Goal: Use online tool/utility: Utilize a website feature to perform a specific function

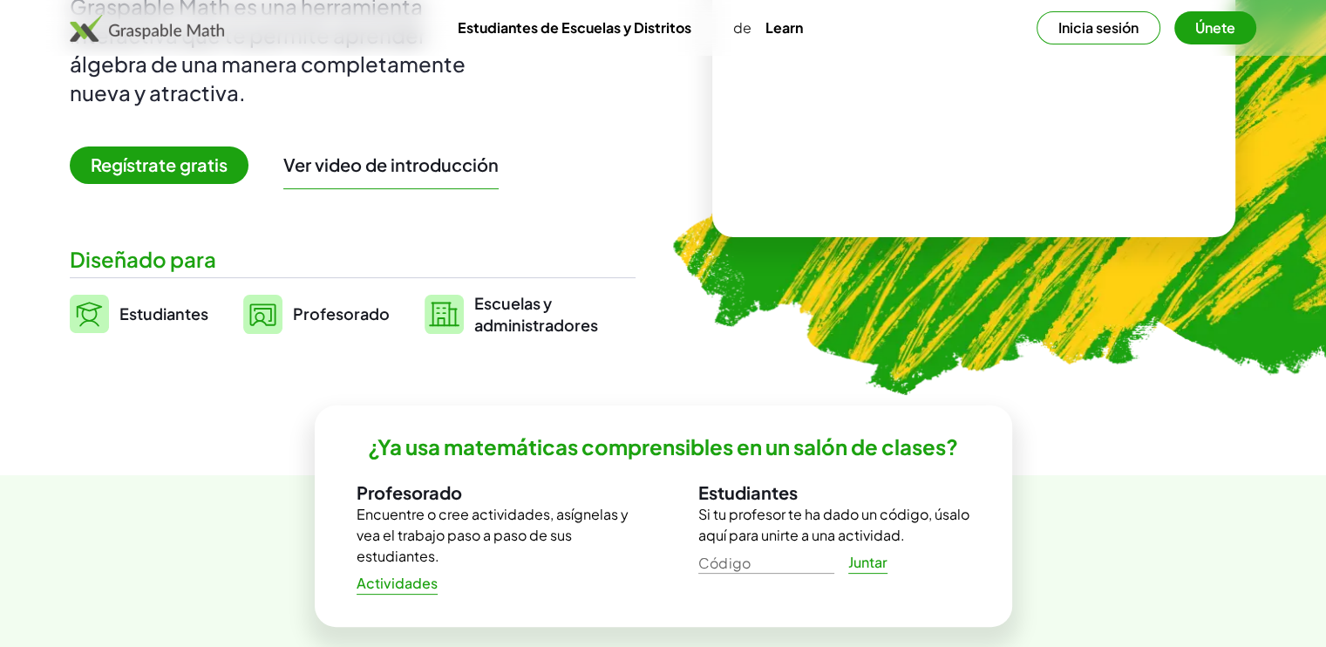
scroll to position [262, 0]
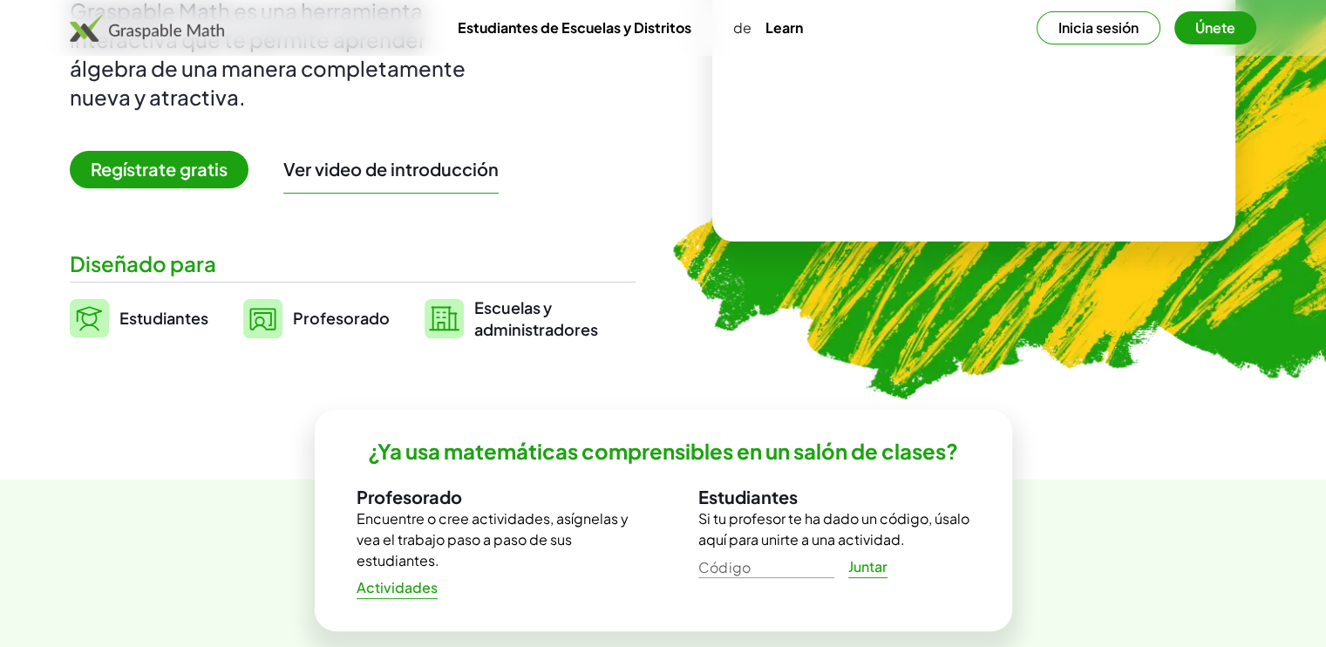
click at [159, 168] on span "Regístrate gratis" at bounding box center [159, 169] width 179 height 37
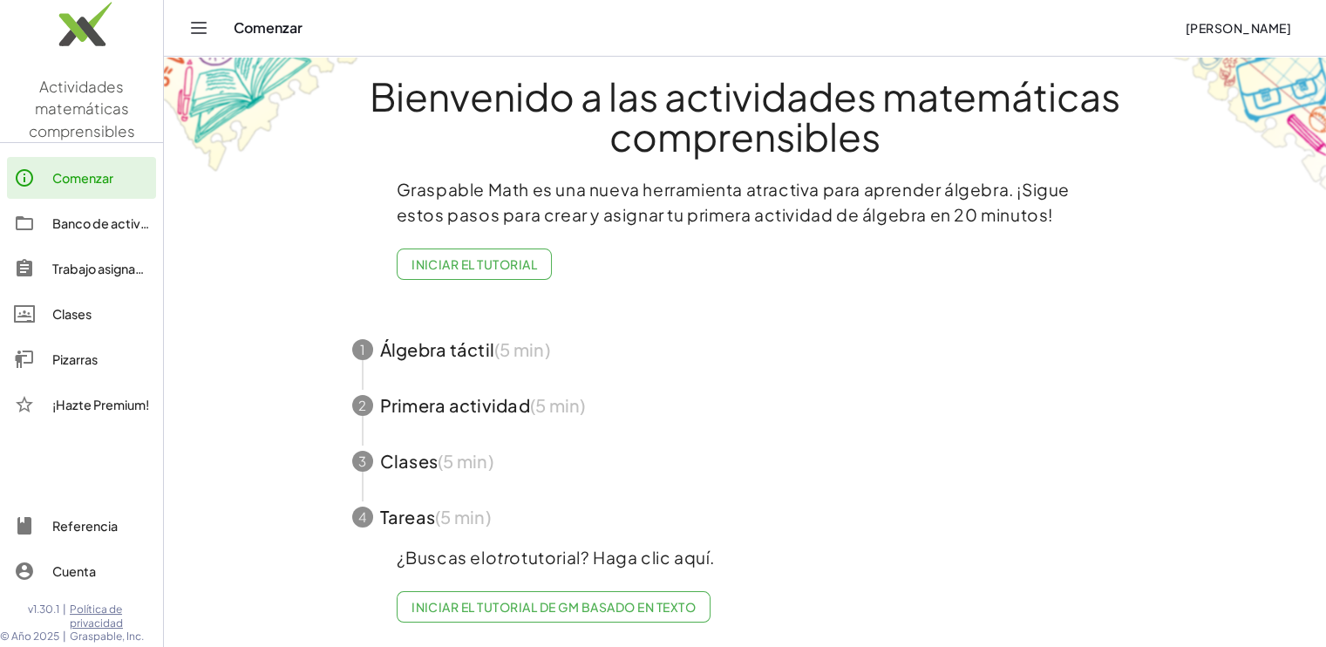
scroll to position [31, 0]
click at [493, 547] on em "otro" at bounding box center [504, 557] width 36 height 21
click at [446, 345] on span "button" at bounding box center [745, 350] width 828 height 56
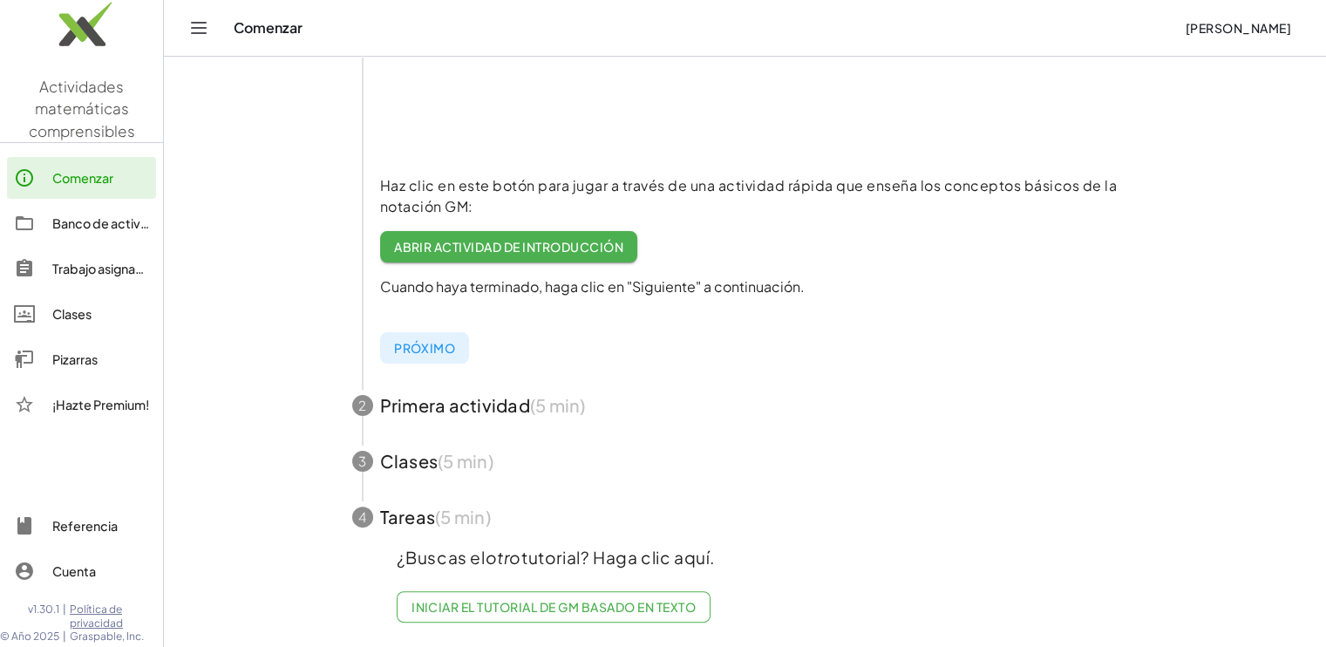
scroll to position [188, 0]
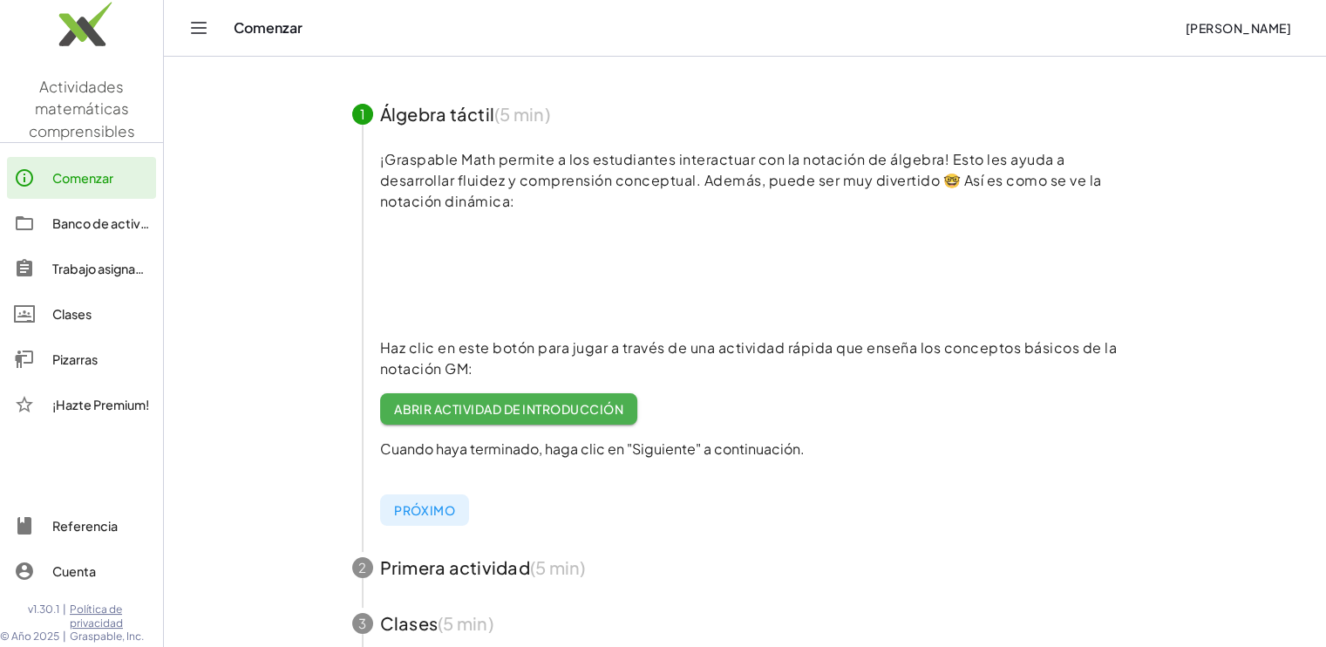
click at [525, 269] on video at bounding box center [511, 273] width 262 height 131
click at [472, 346] on p "Haz clic en este botón para jugar a través de una actividad rápida que enseña l…" at bounding box center [759, 358] width 758 height 42
click at [459, 406] on font "Abrir actividad de introducción" at bounding box center [509, 409] width 230 height 16
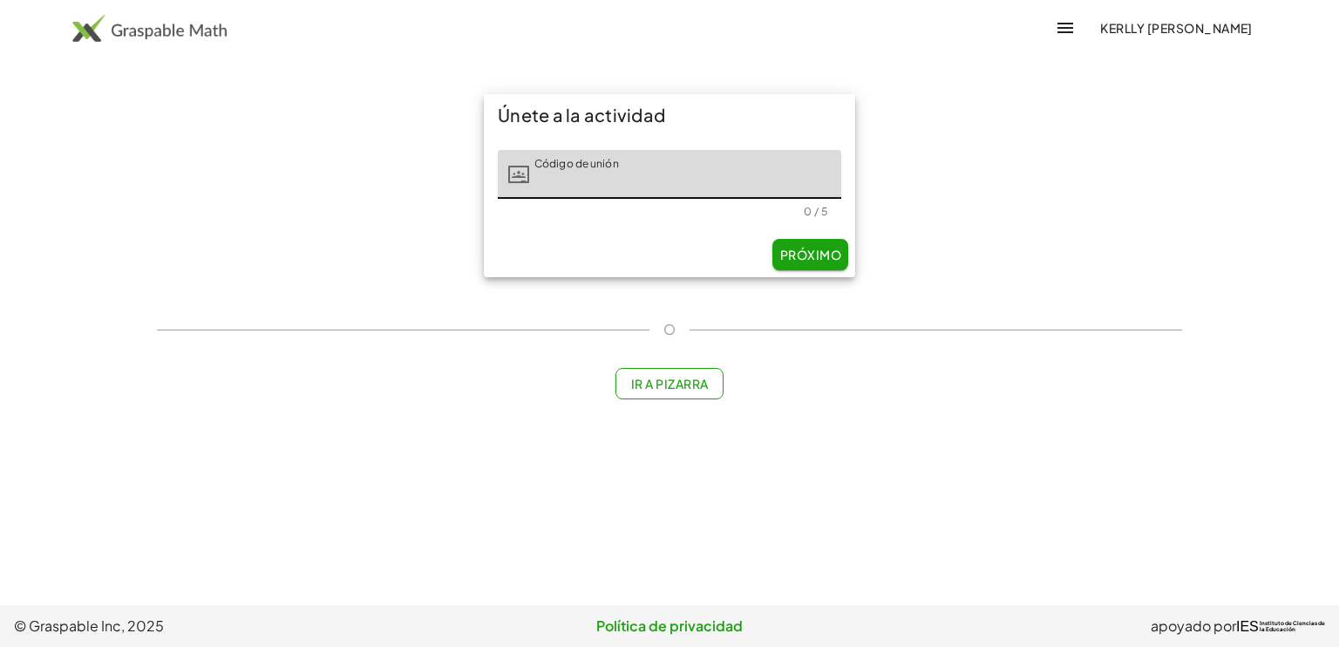
click at [596, 182] on input "Código de unión" at bounding box center [685, 174] width 312 height 49
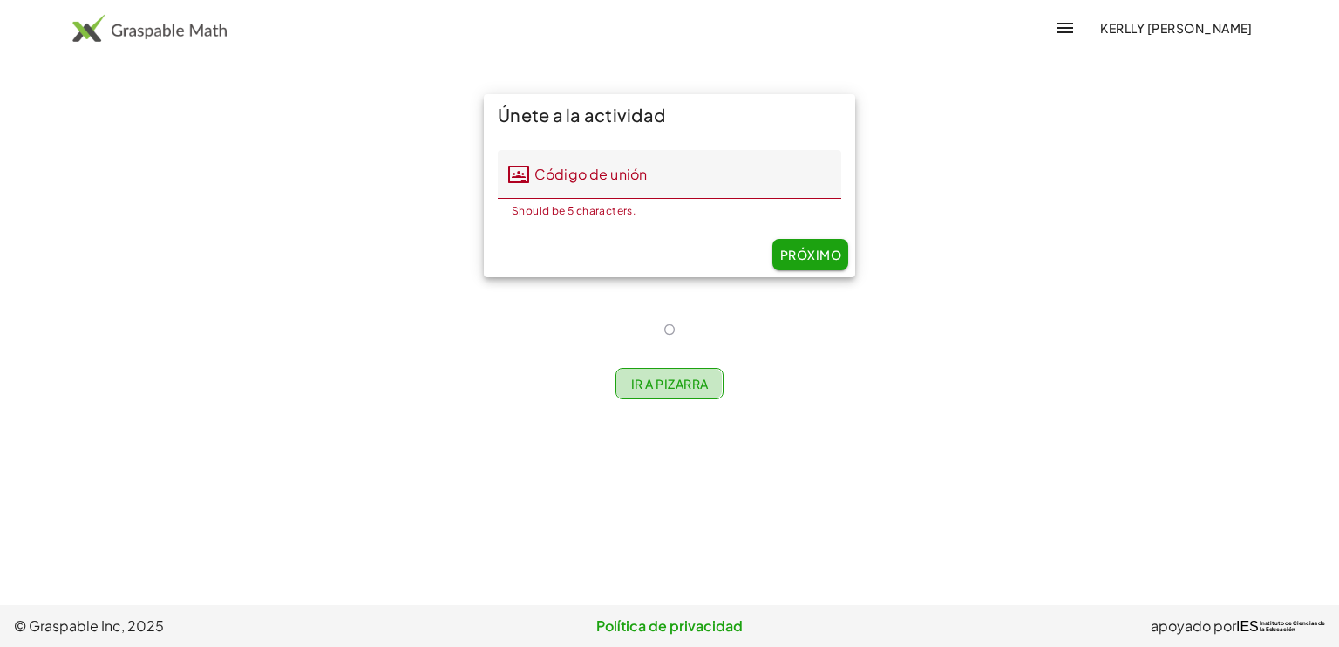
click at [648, 381] on font "Ir a Pizarra" at bounding box center [669, 384] width 78 height 16
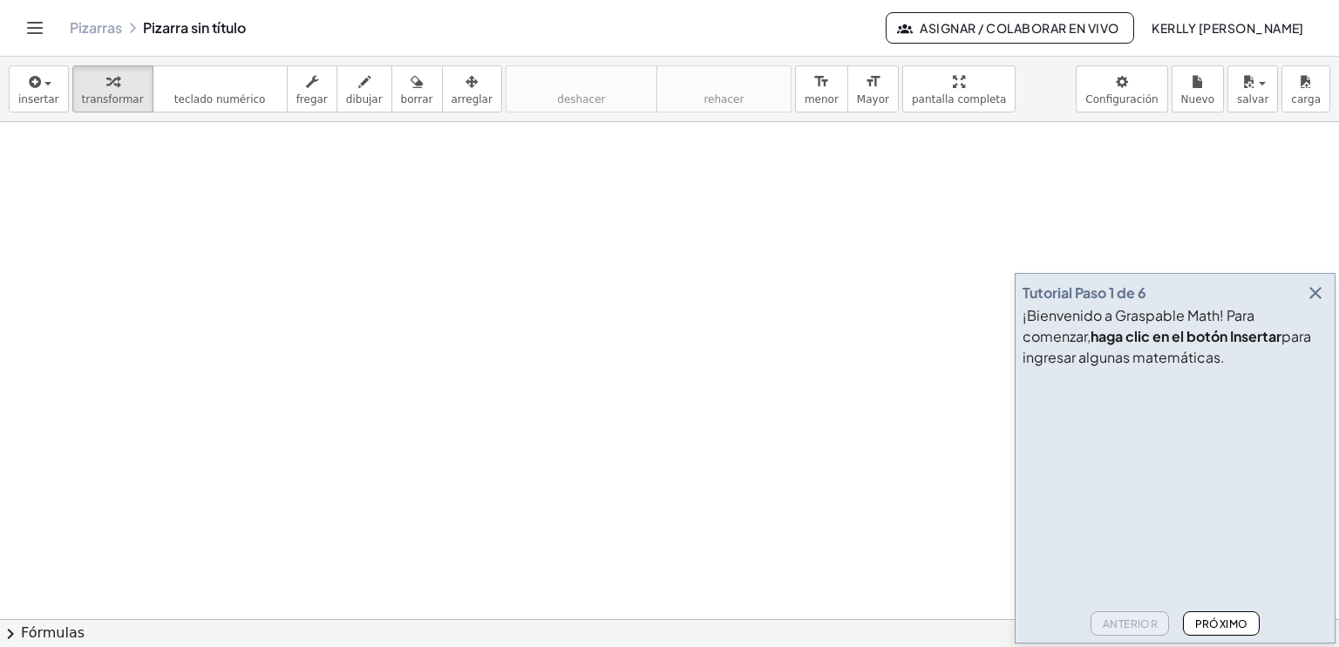
click at [1322, 289] on icon "button" at bounding box center [1315, 292] width 21 height 21
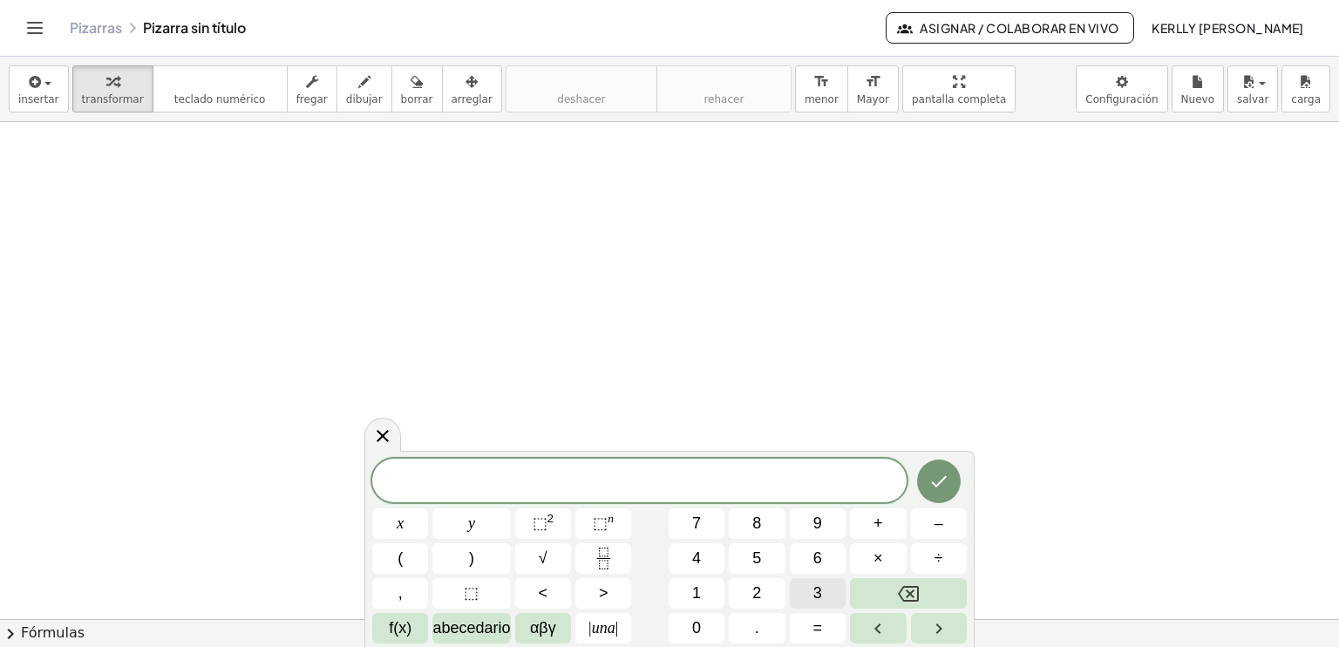
click at [816, 590] on span "3" at bounding box center [817, 593] width 9 height 24
click at [892, 567] on button "×" at bounding box center [878, 558] width 56 height 31
click at [401, 625] on span "f(x)" at bounding box center [400, 628] width 23 height 24
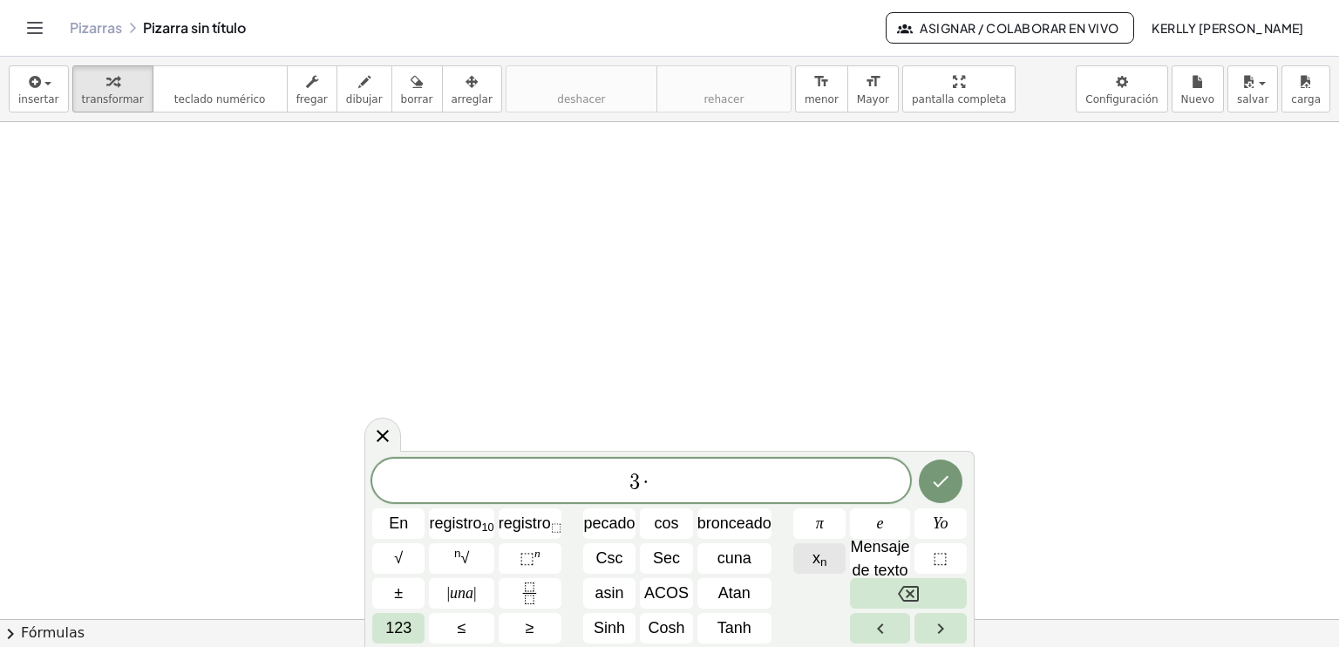
click at [832, 555] on button "x n" at bounding box center [819, 558] width 52 height 31
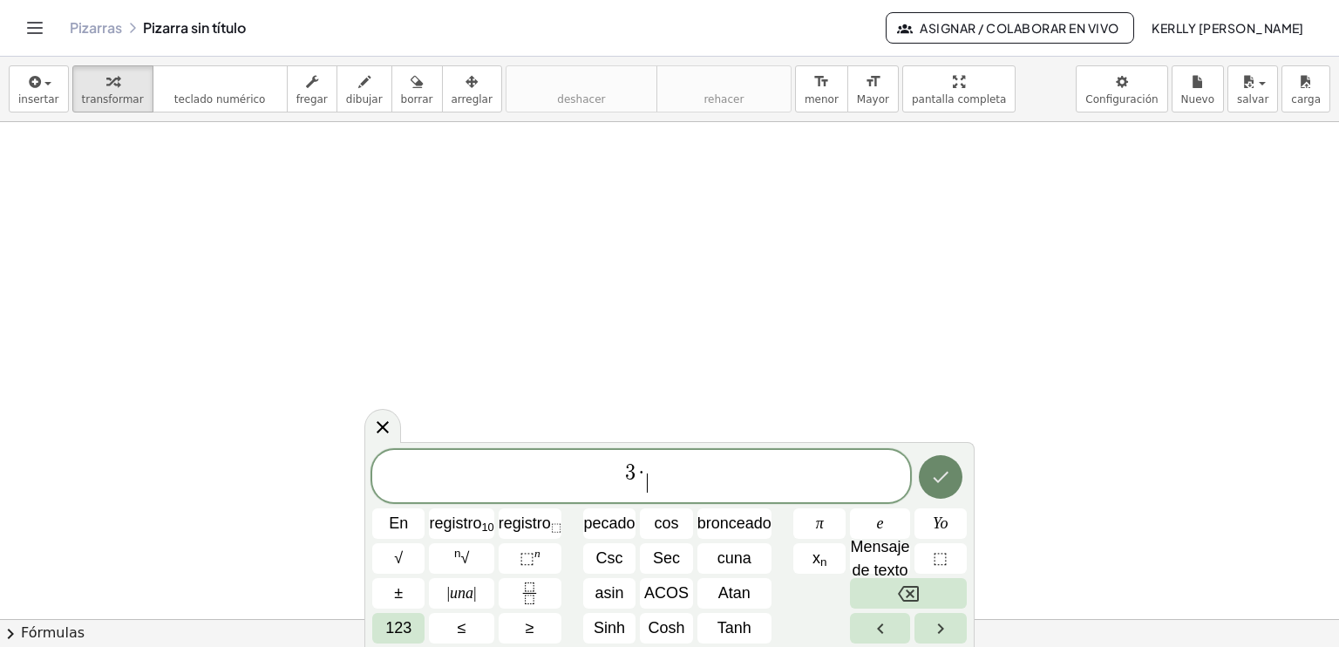
click at [929, 472] on button "Hecho" at bounding box center [941, 477] width 44 height 44
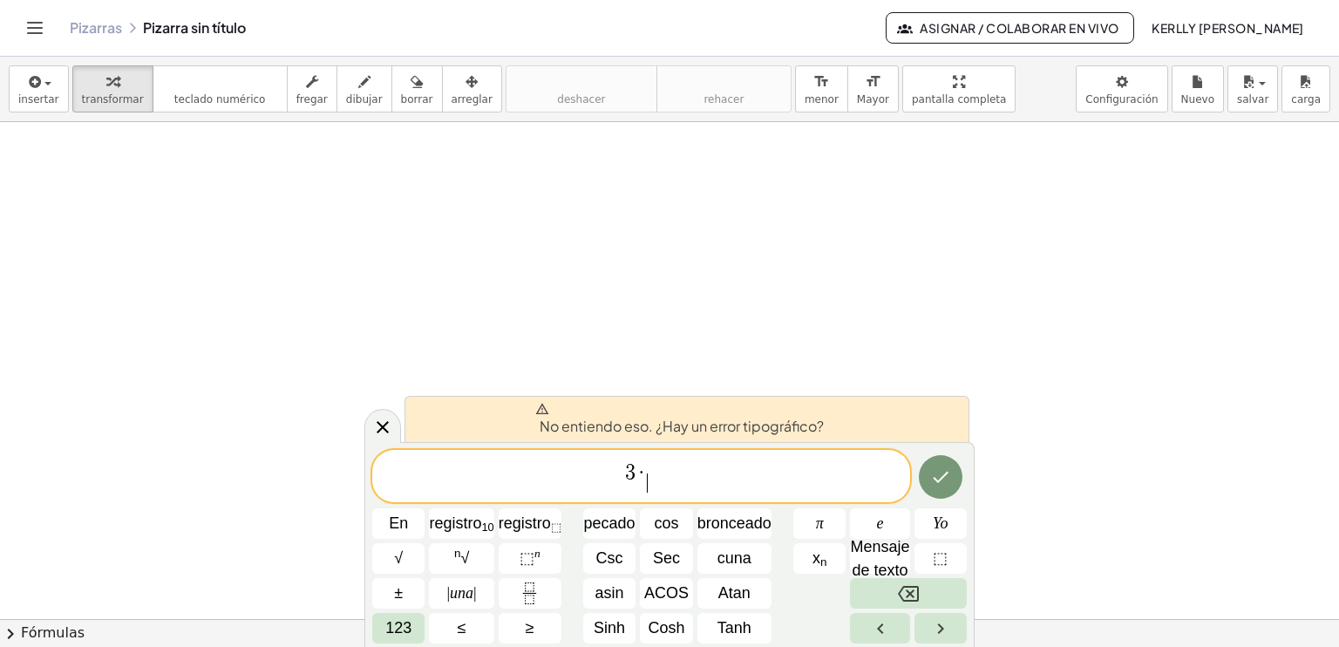
click at [381, 431] on icon at bounding box center [382, 427] width 21 height 21
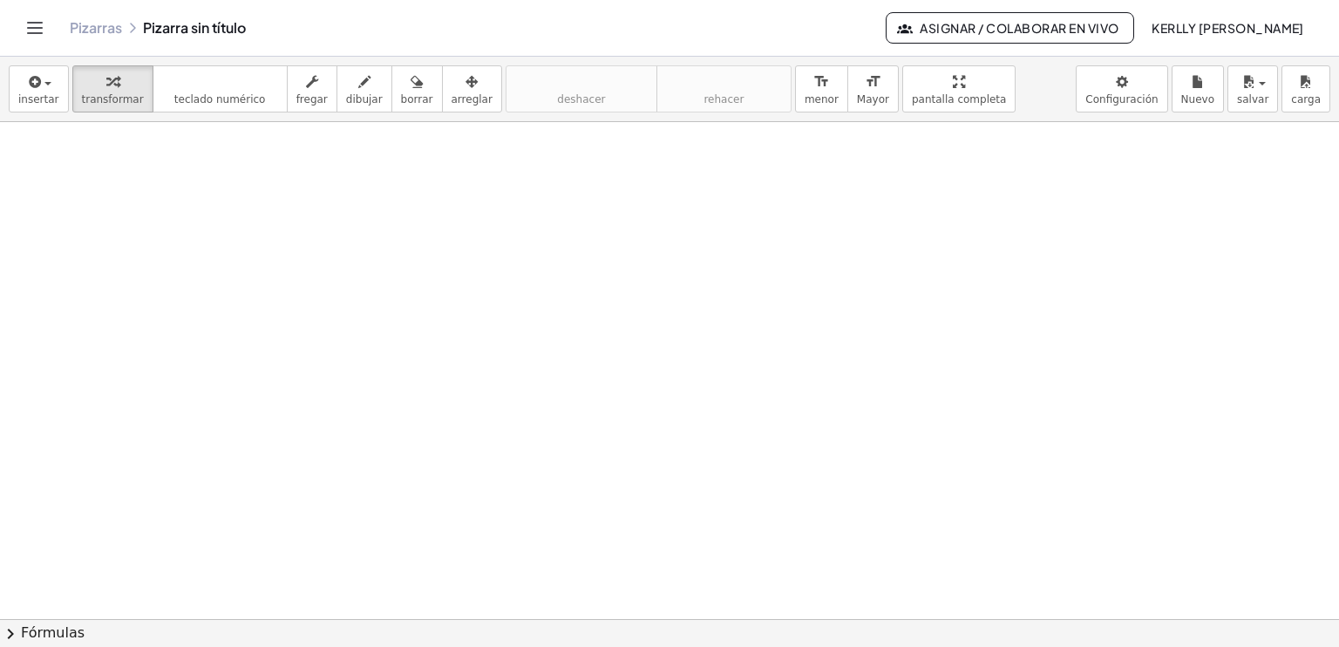
drag, startPoint x: 239, startPoint y: 159, endPoint x: 353, endPoint y: 221, distance: 130.3
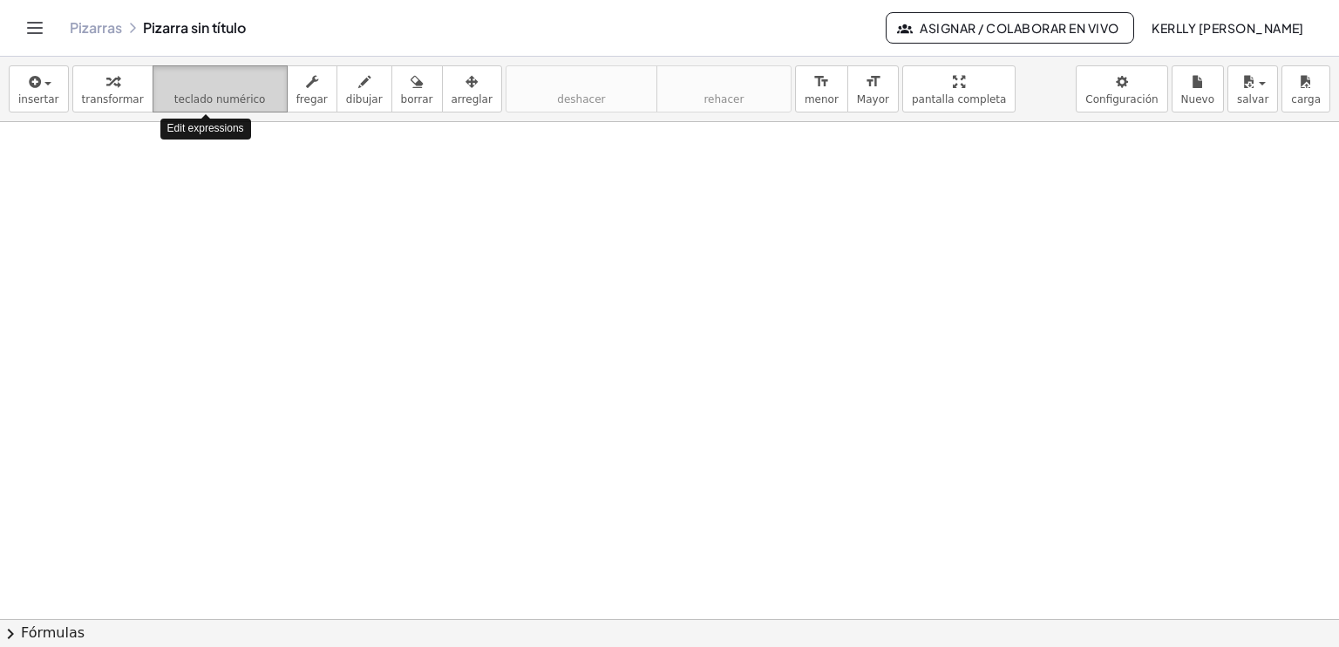
click at [205, 93] on span "teclado numérico" at bounding box center [220, 99] width 92 height 12
drag, startPoint x: 103, startPoint y: 194, endPoint x: 95, endPoint y: 221, distance: 28.1
